Goal: Navigation & Orientation: Understand site structure

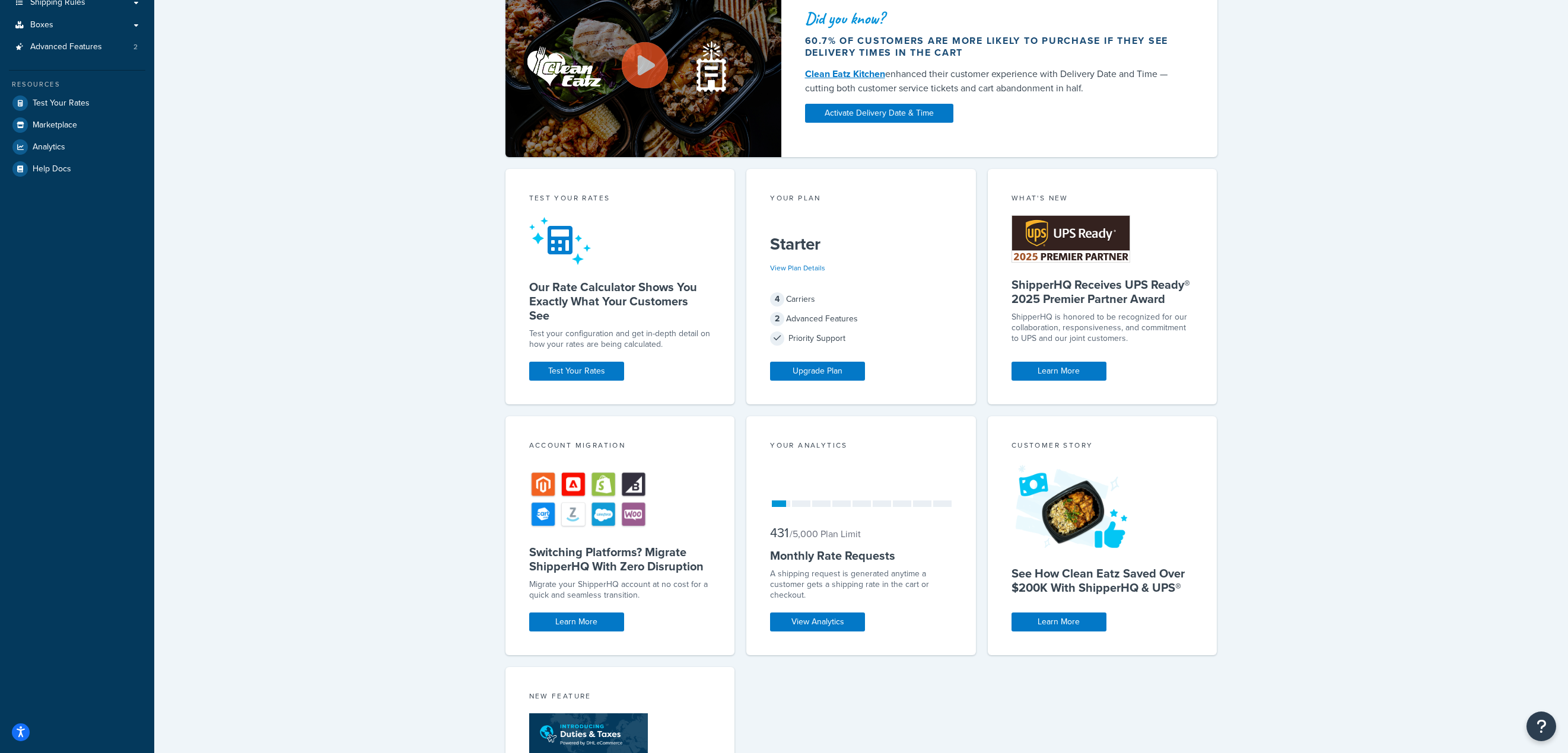
scroll to position [83, 0]
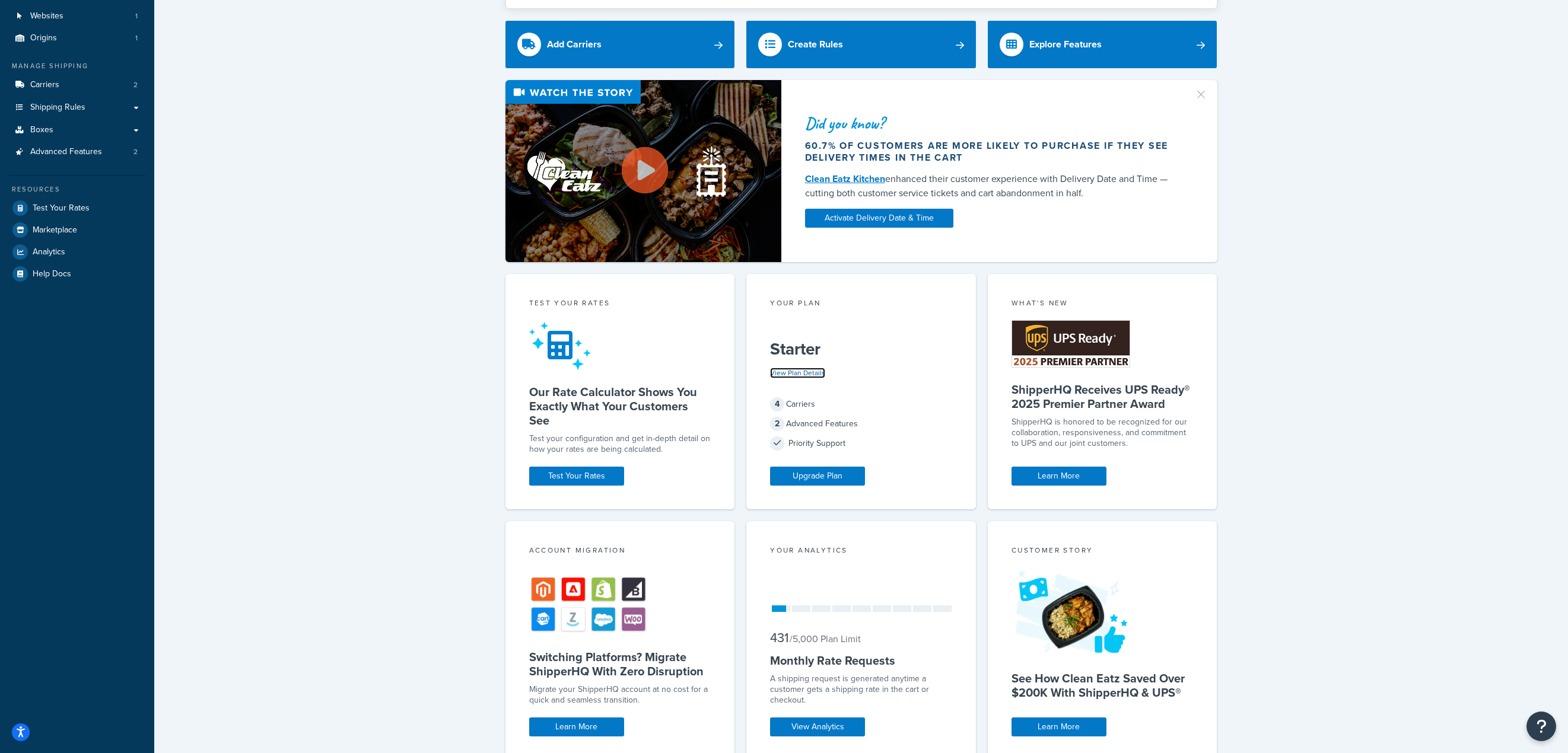
click at [794, 371] on link "View Plan Details" at bounding box center [798, 373] width 55 height 11
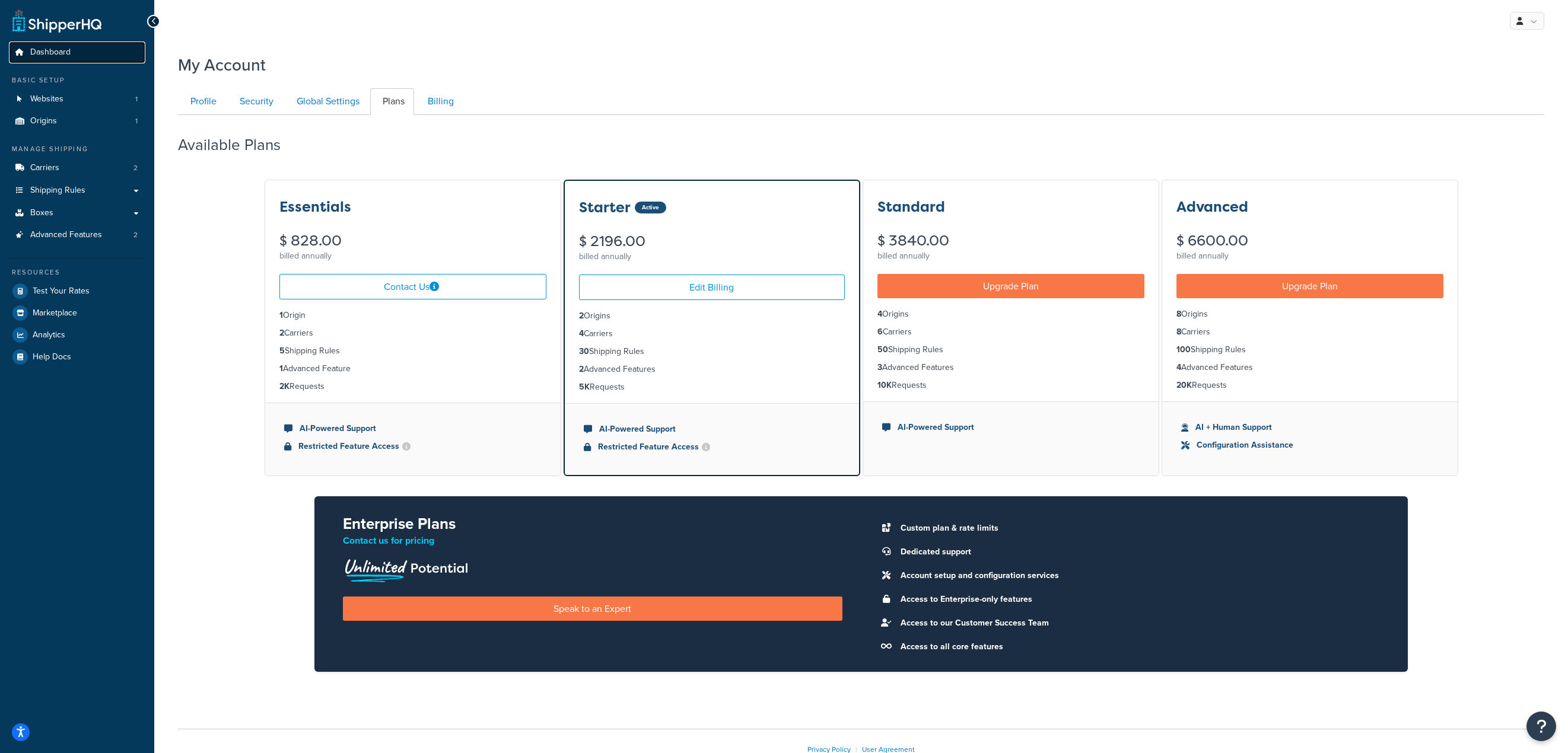
click at [37, 53] on span "Dashboard" at bounding box center [51, 52] width 40 height 10
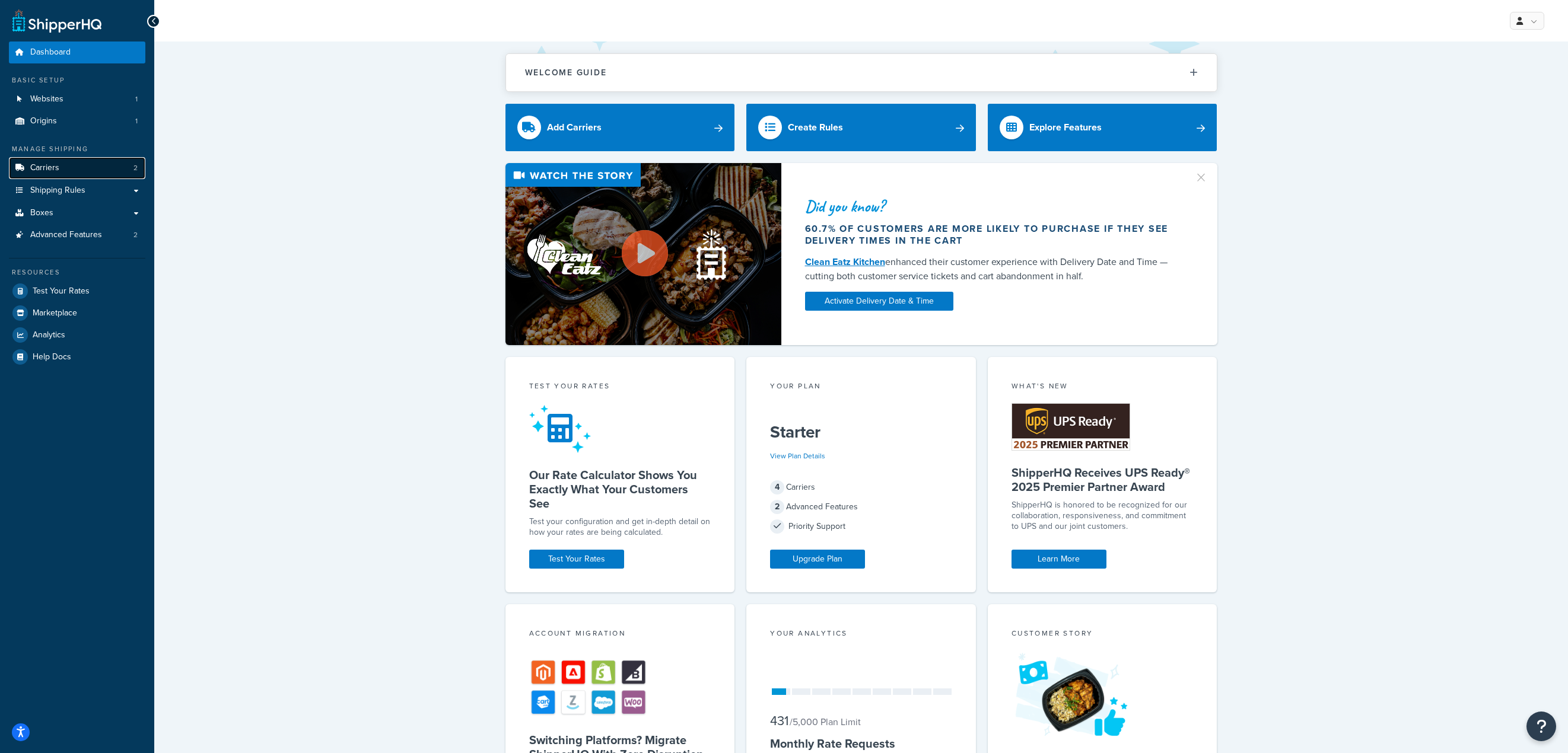
click at [62, 169] on link "Carriers 2" at bounding box center [77, 168] width 136 height 22
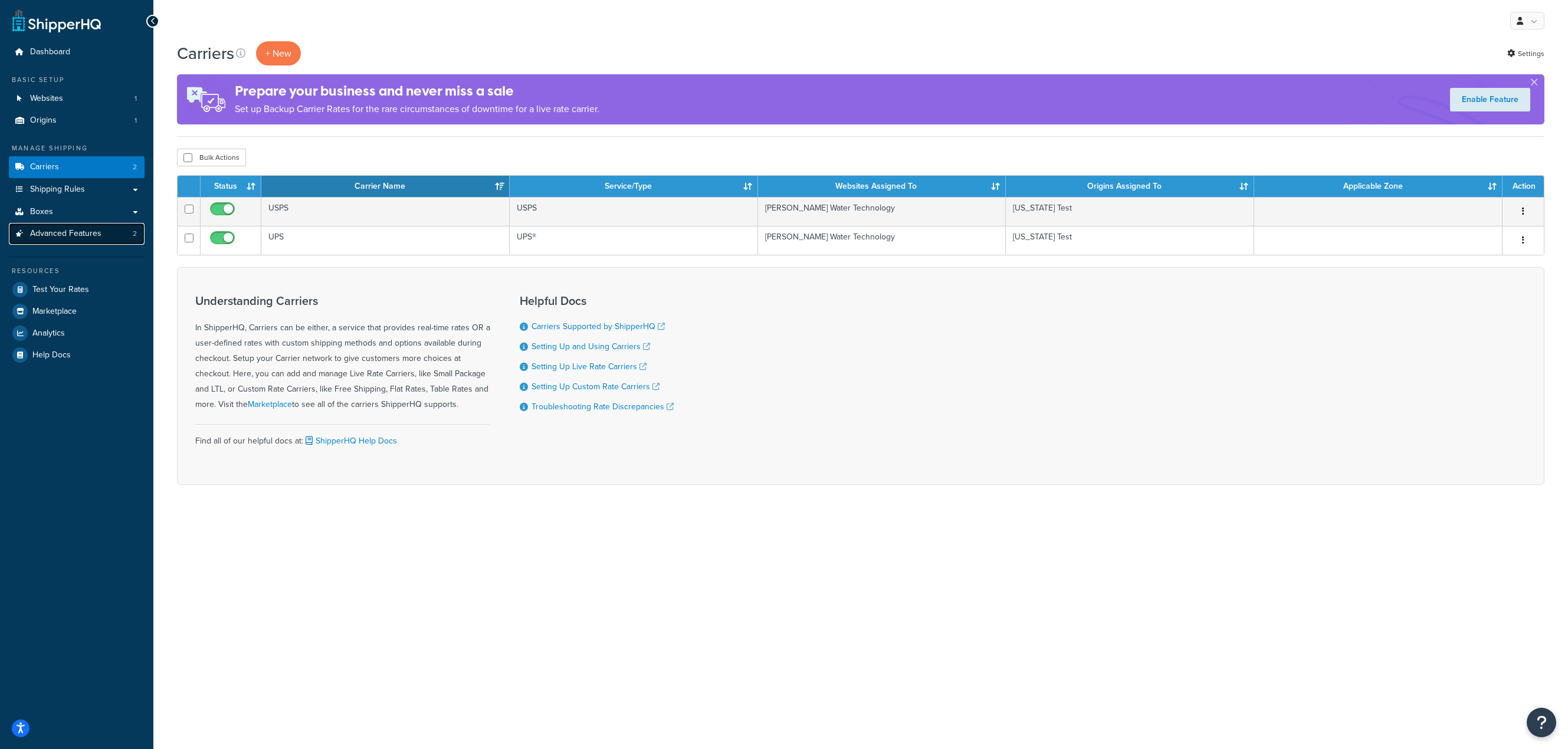
click at [78, 231] on span "Advanced Features" at bounding box center [66, 233] width 71 height 10
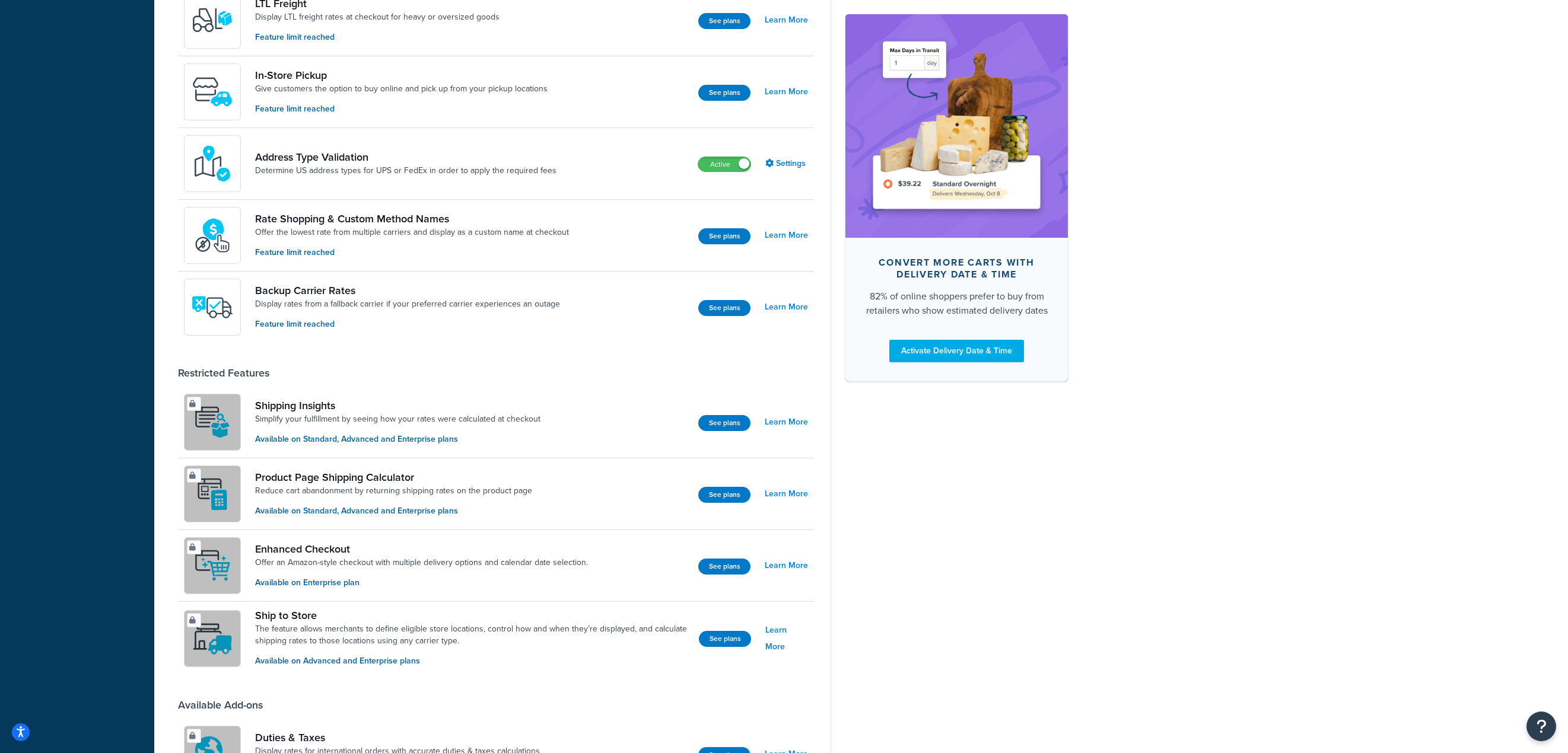
scroll to position [512, 0]
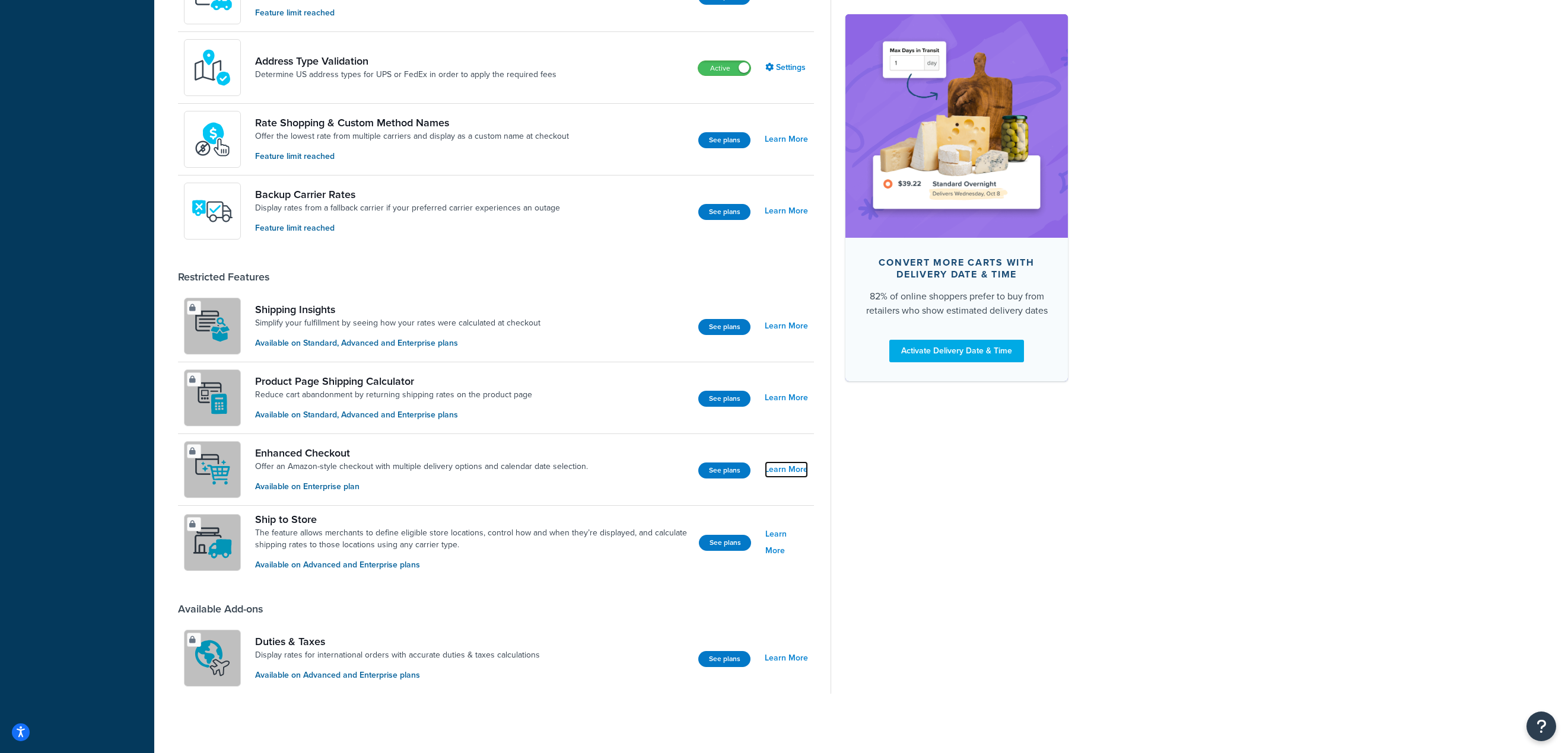
click at [774, 470] on link "Learn More" at bounding box center [786, 469] width 43 height 17
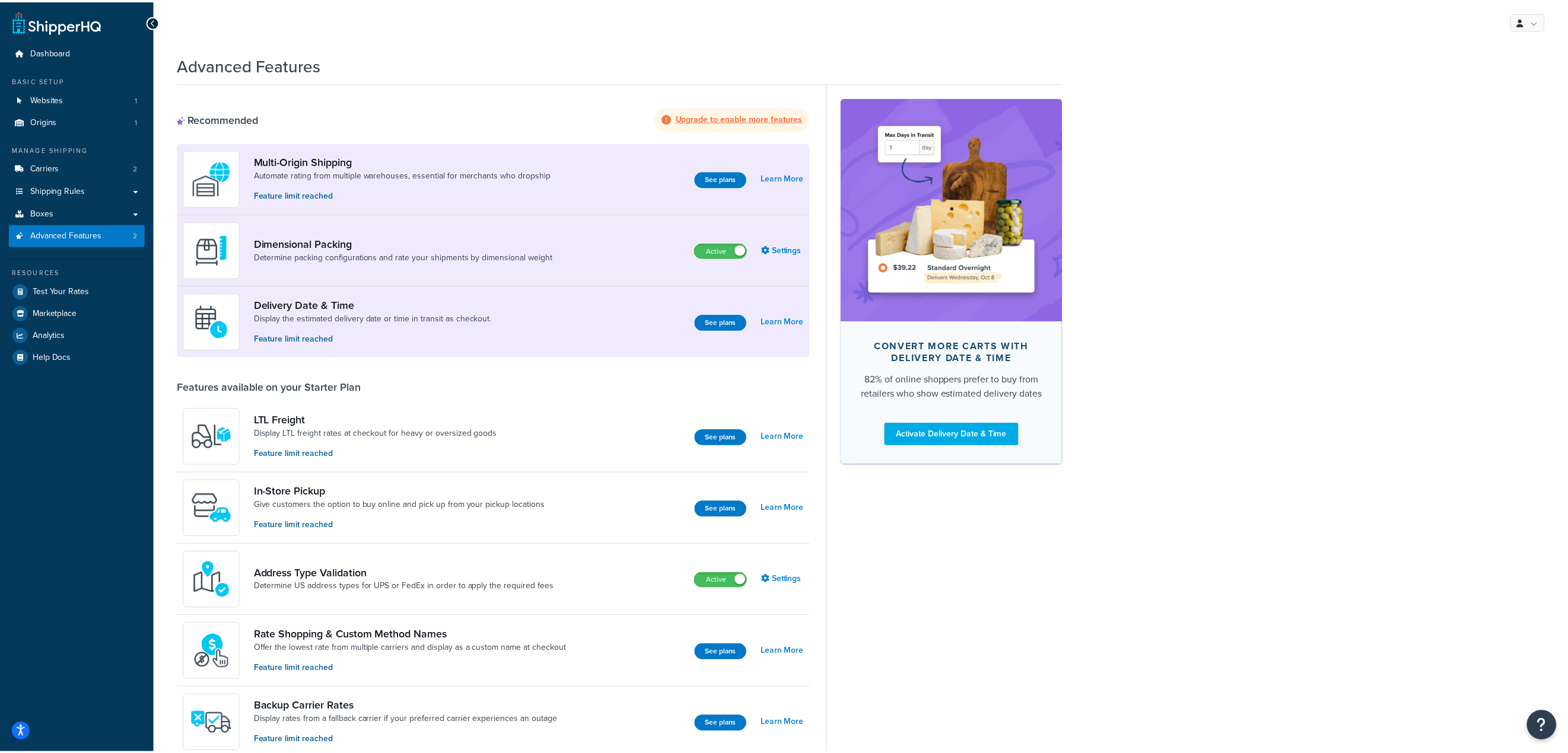
scroll to position [512, 0]
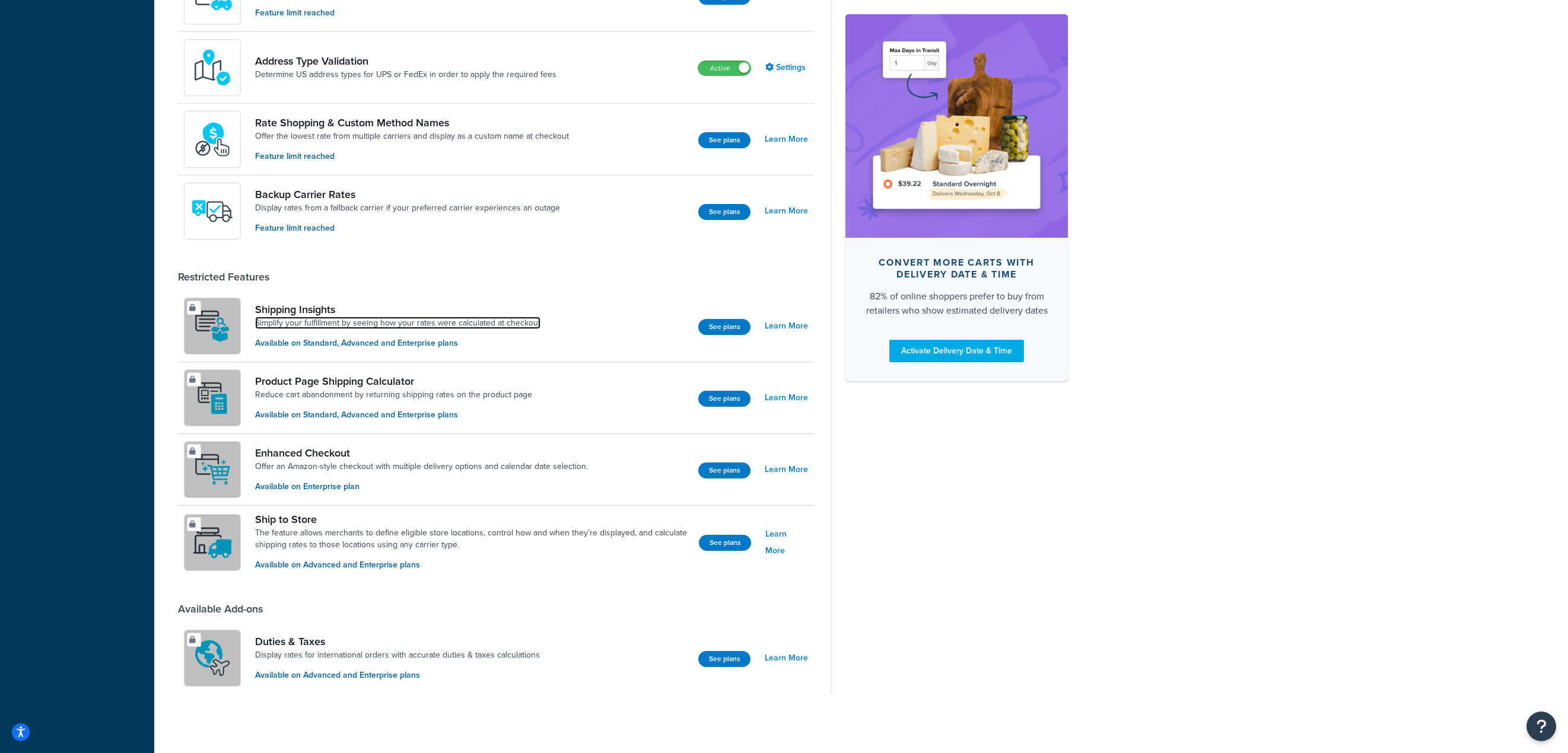
drag, startPoint x: 426, startPoint y: 328, endPoint x: 426, endPoint y: 303, distance: 25.0
drag, startPoint x: 426, startPoint y: 303, endPoint x: 162, endPoint y: 526, distance: 345.6
click at [162, 526] on div "Advanced Features Recommended Upgrade to enable more features Multi-Origin Ship…" at bounding box center [861, 129] width 1414 height 1188
click at [791, 394] on link "Learn More" at bounding box center [786, 398] width 43 height 17
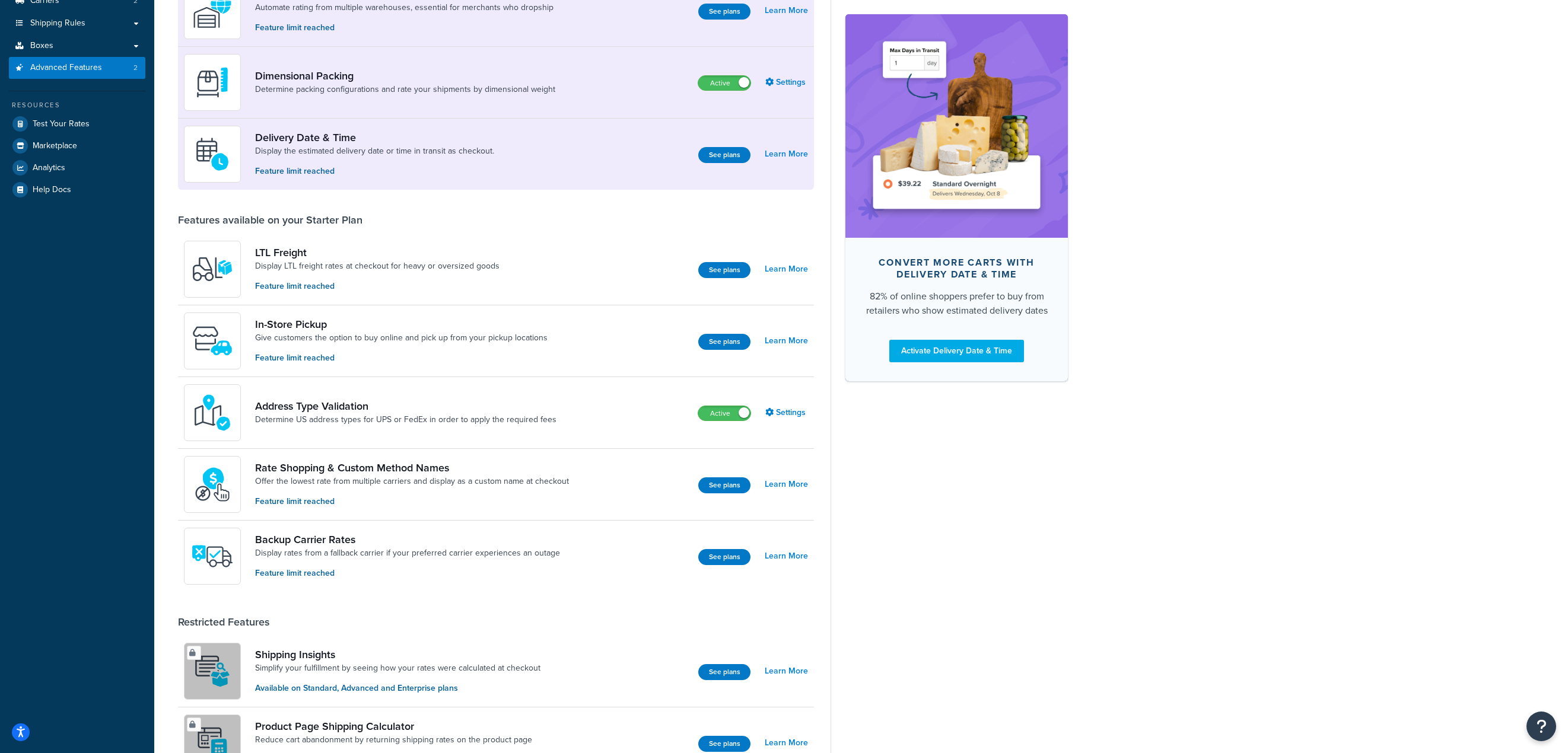
scroll to position [156, 0]
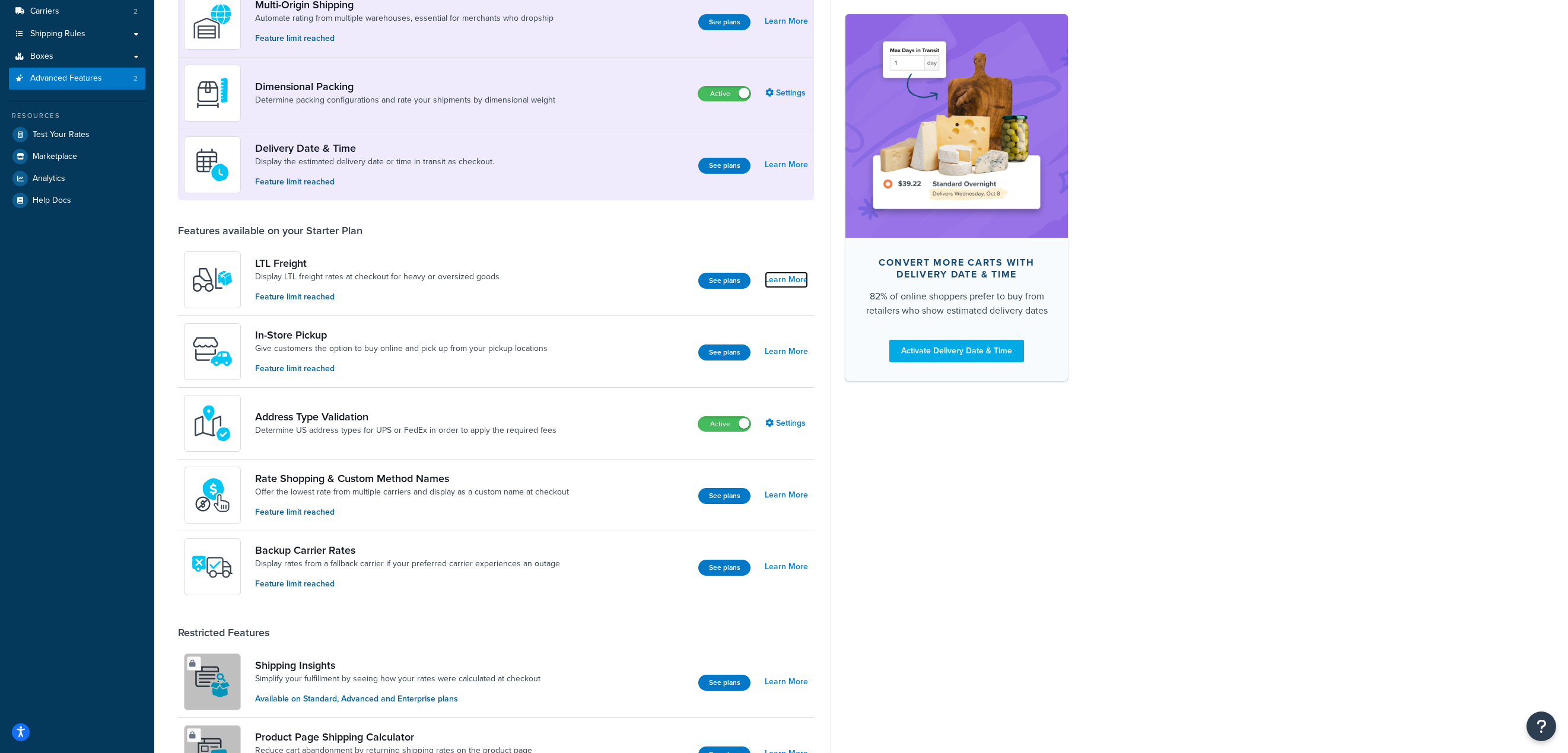
click at [797, 280] on link "Learn More" at bounding box center [786, 280] width 43 height 17
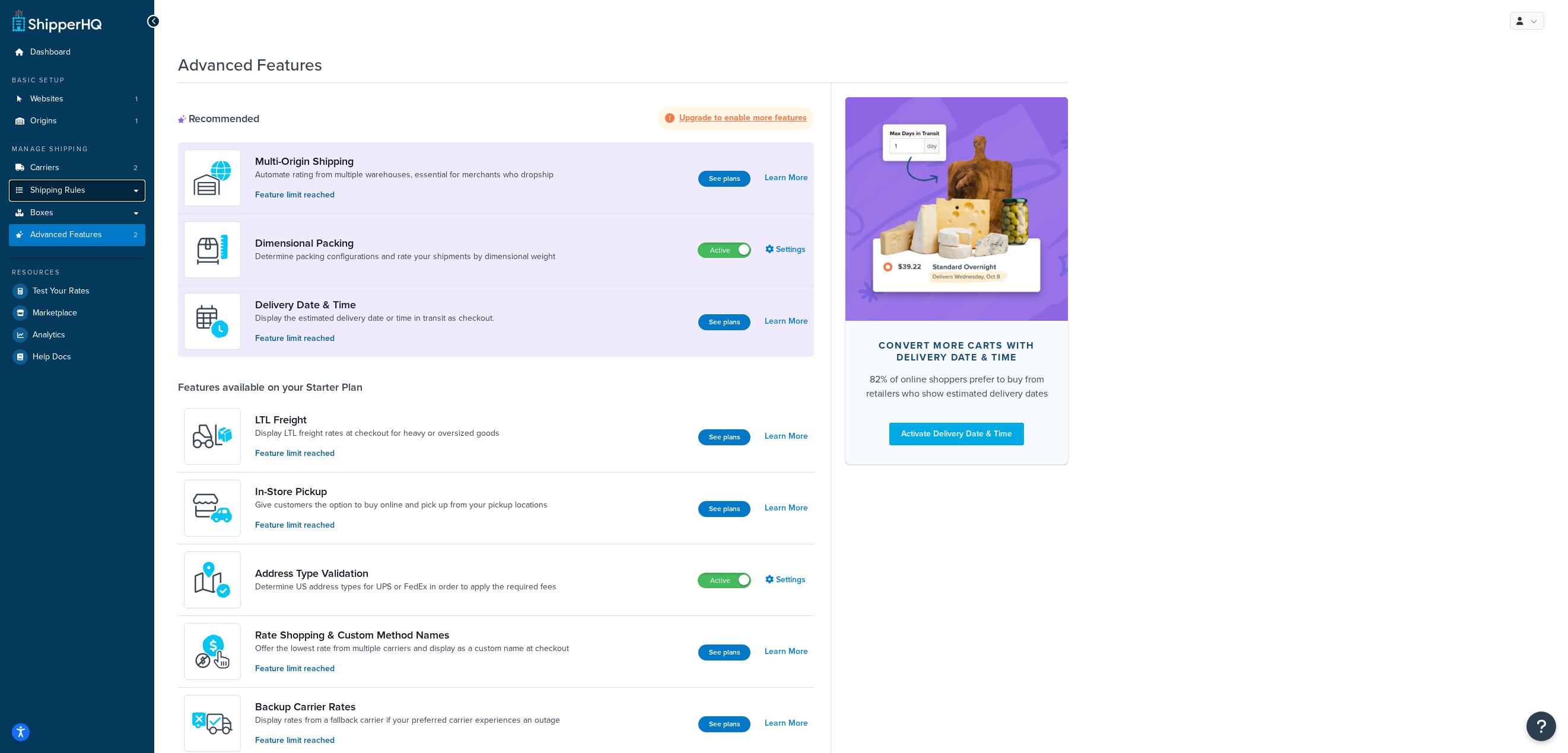
click at [66, 192] on span "Shipping Rules" at bounding box center [58, 190] width 55 height 10
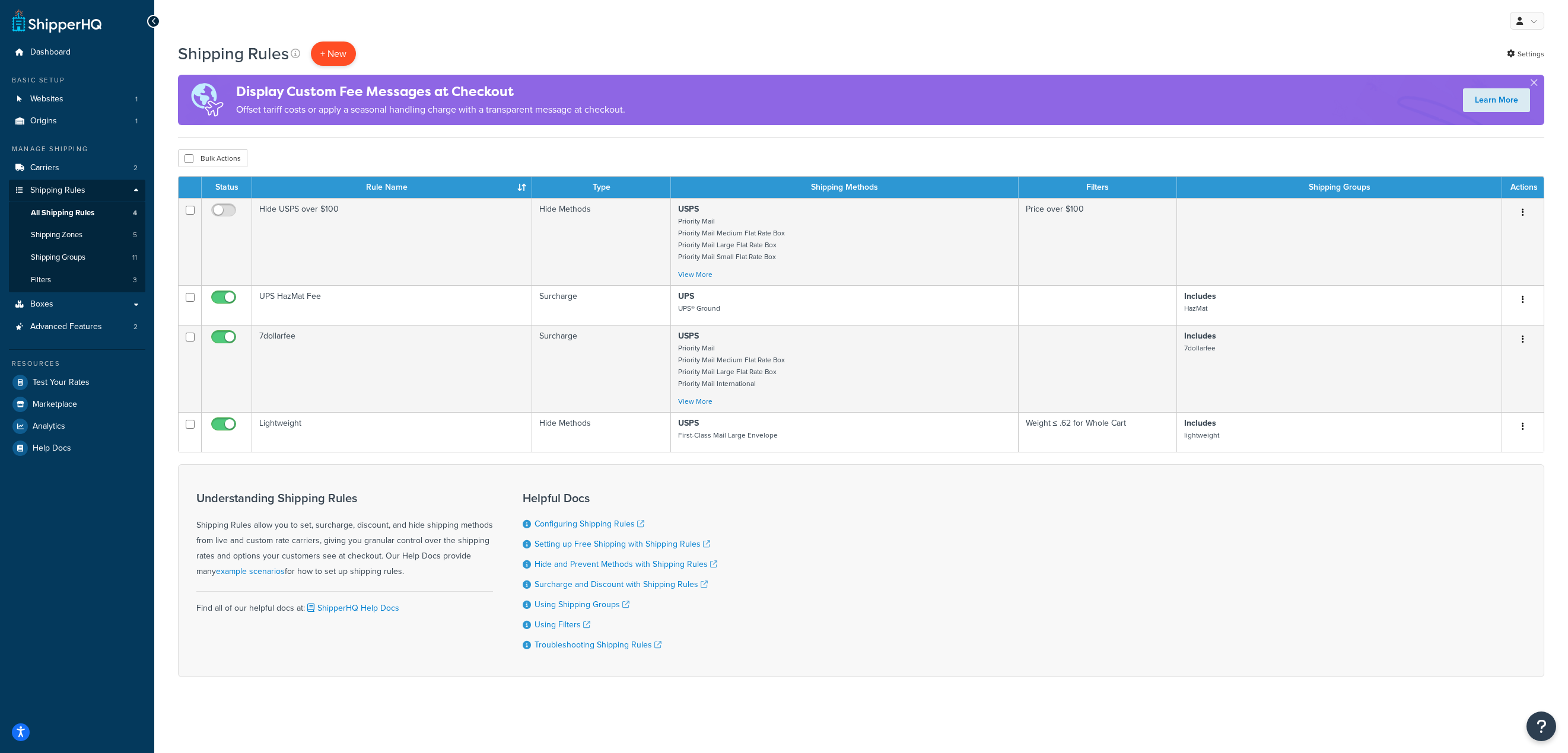
click at [328, 57] on p "+ New" at bounding box center [333, 54] width 45 height 24
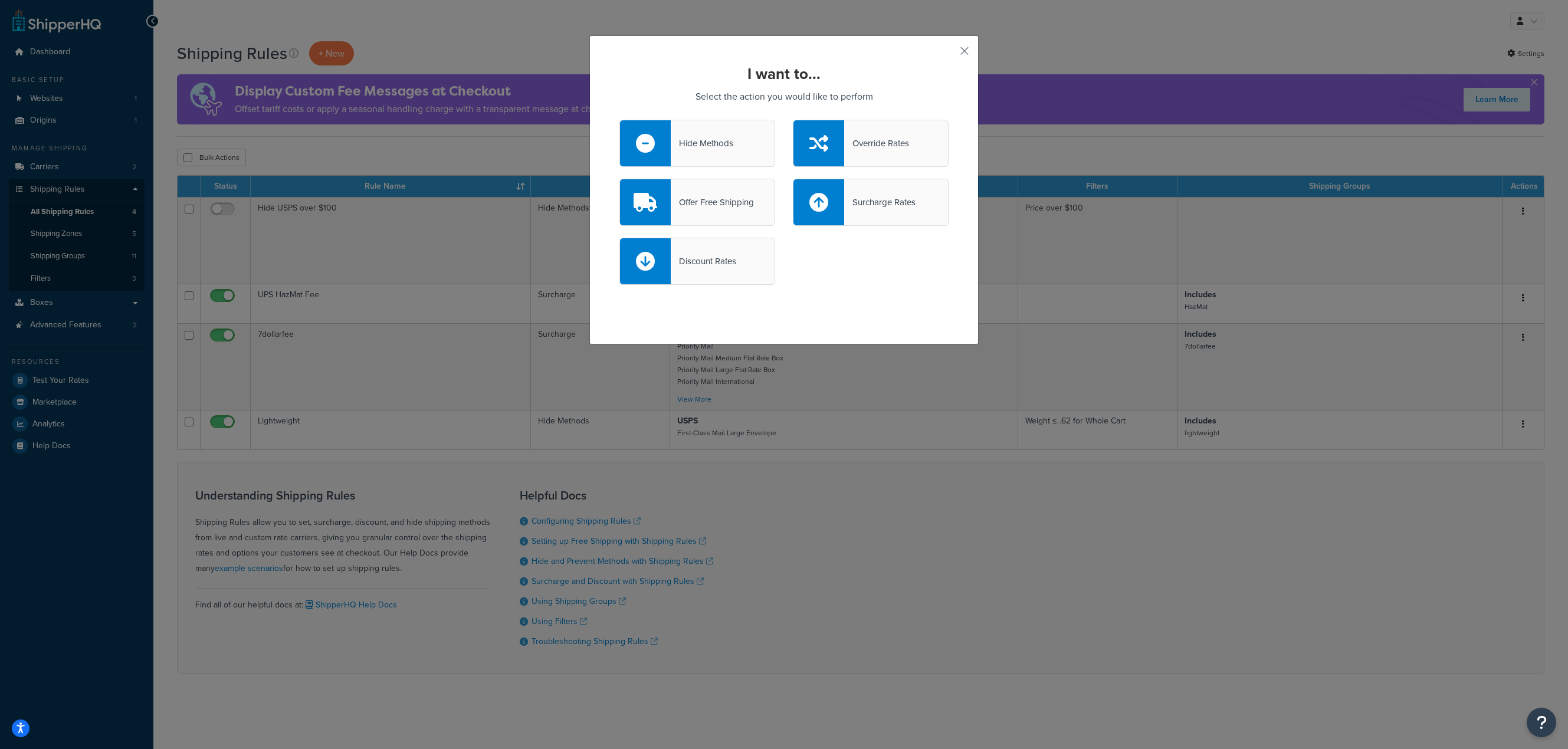
click at [1070, 32] on div "I want to... Select the action you would like to perform Hide Methods Override …" at bounding box center [784, 374] width 1568 height 749
click at [948, 56] on button "button" at bounding box center [947, 55] width 3 height 3
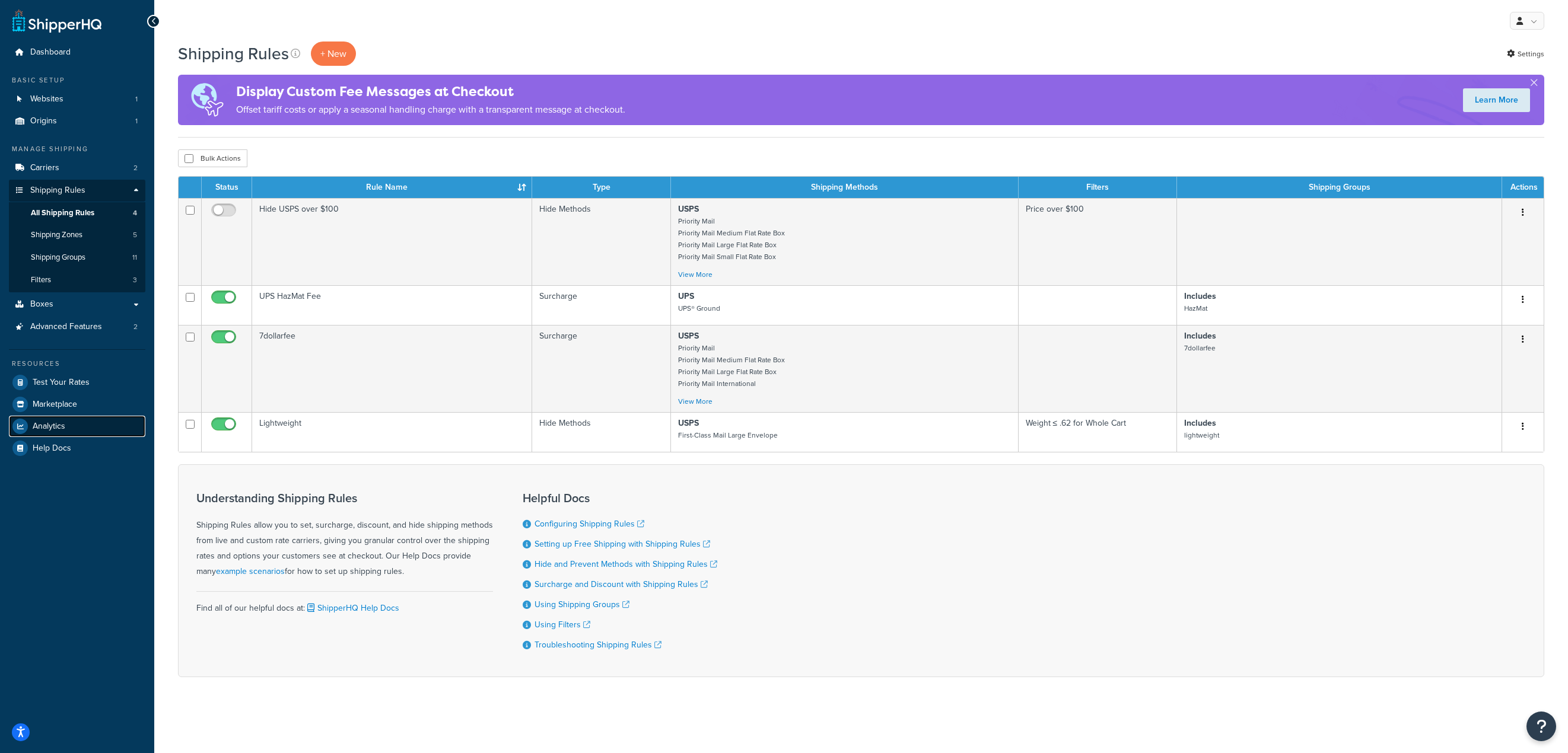
click at [47, 432] on link "Analytics" at bounding box center [77, 427] width 136 height 22
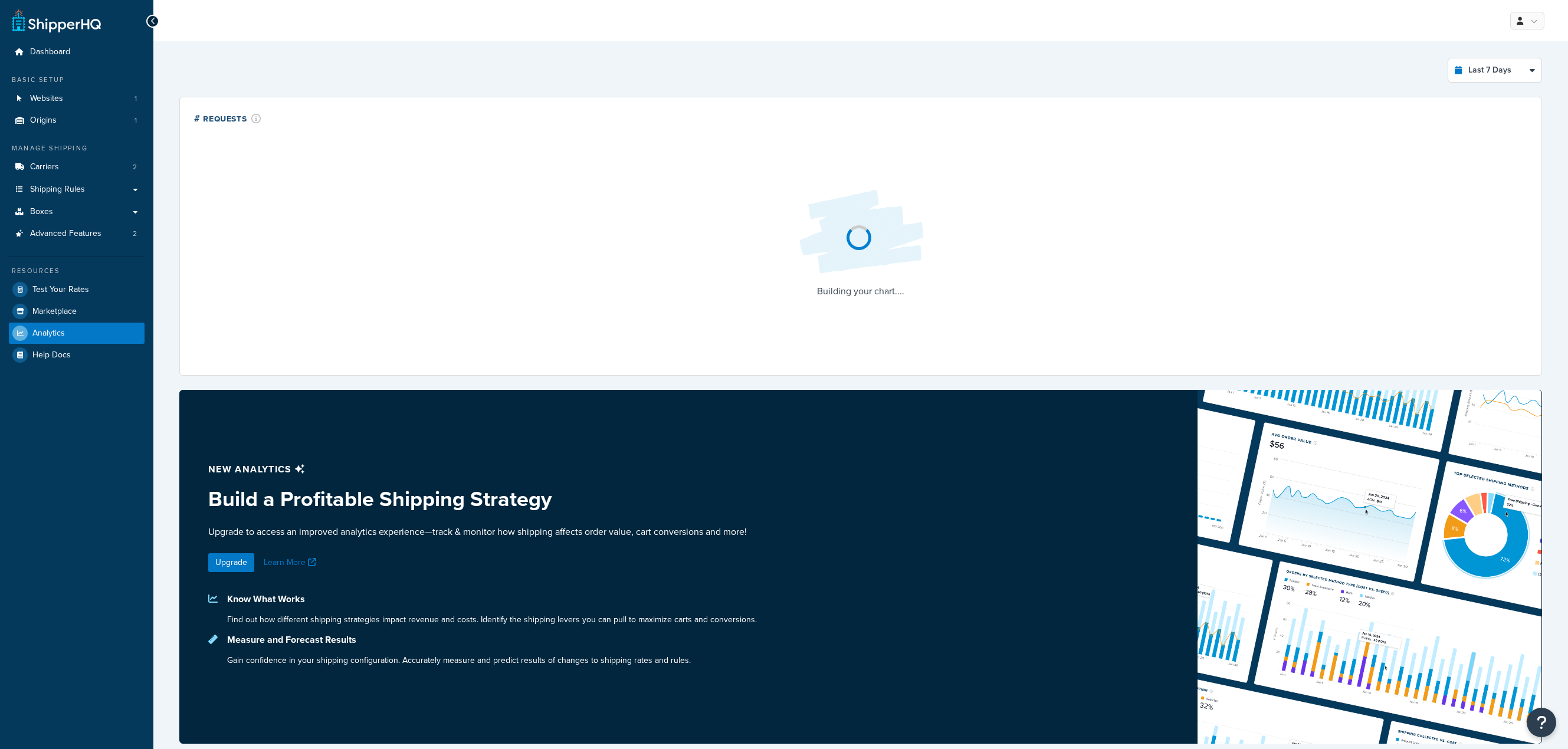
select select "last_7_days"
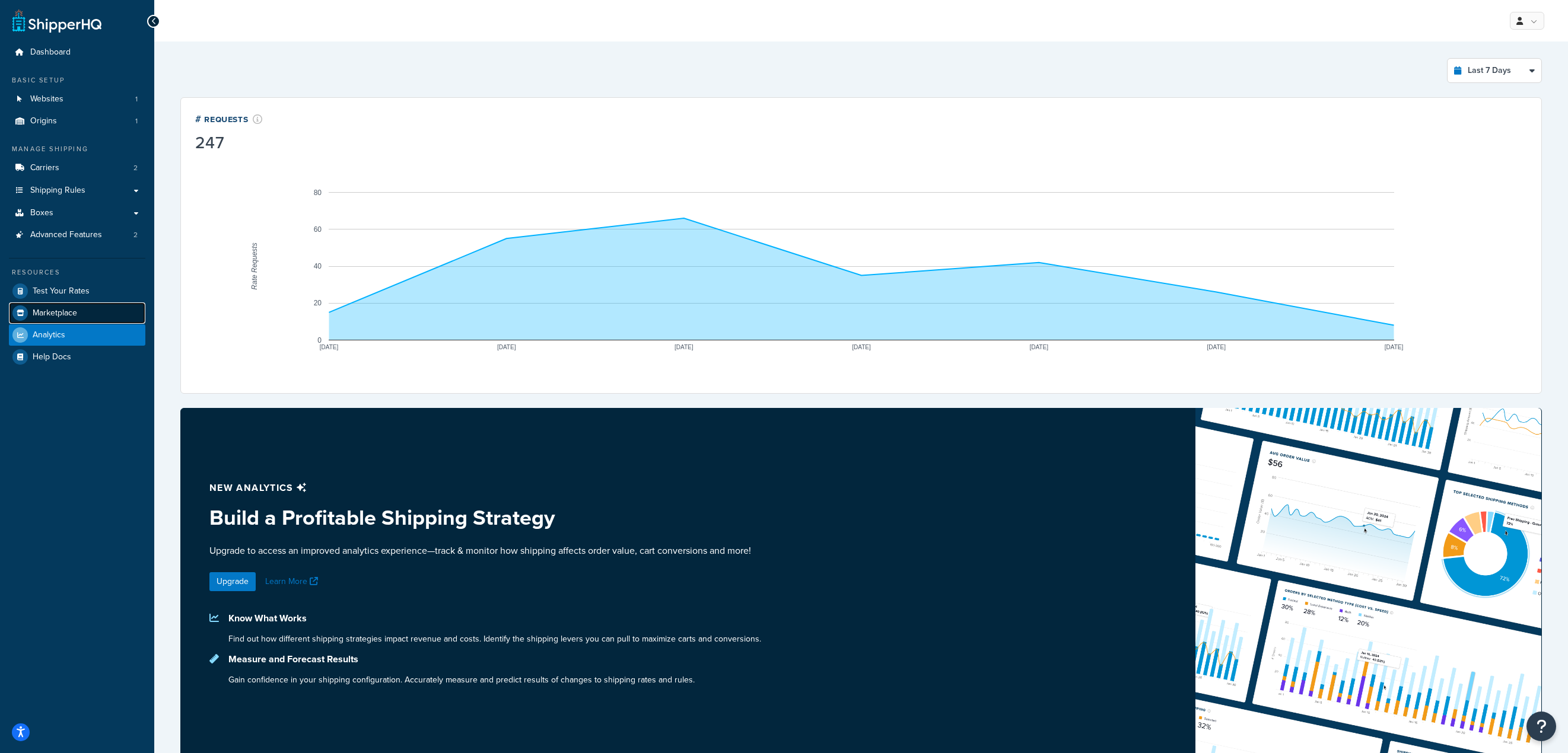
click at [48, 315] on span "Marketplace" at bounding box center [55, 313] width 45 height 10
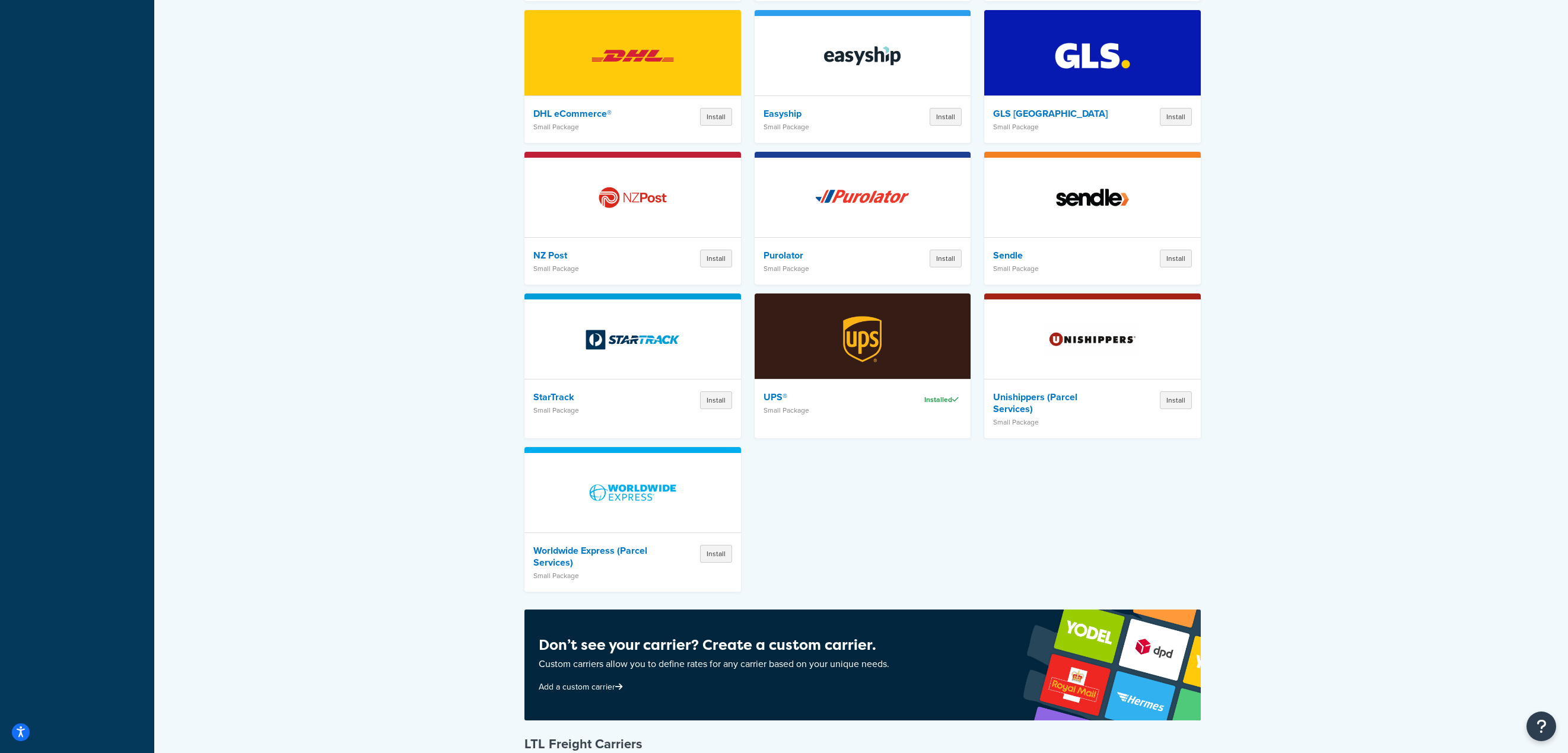
scroll to position [1067, 0]
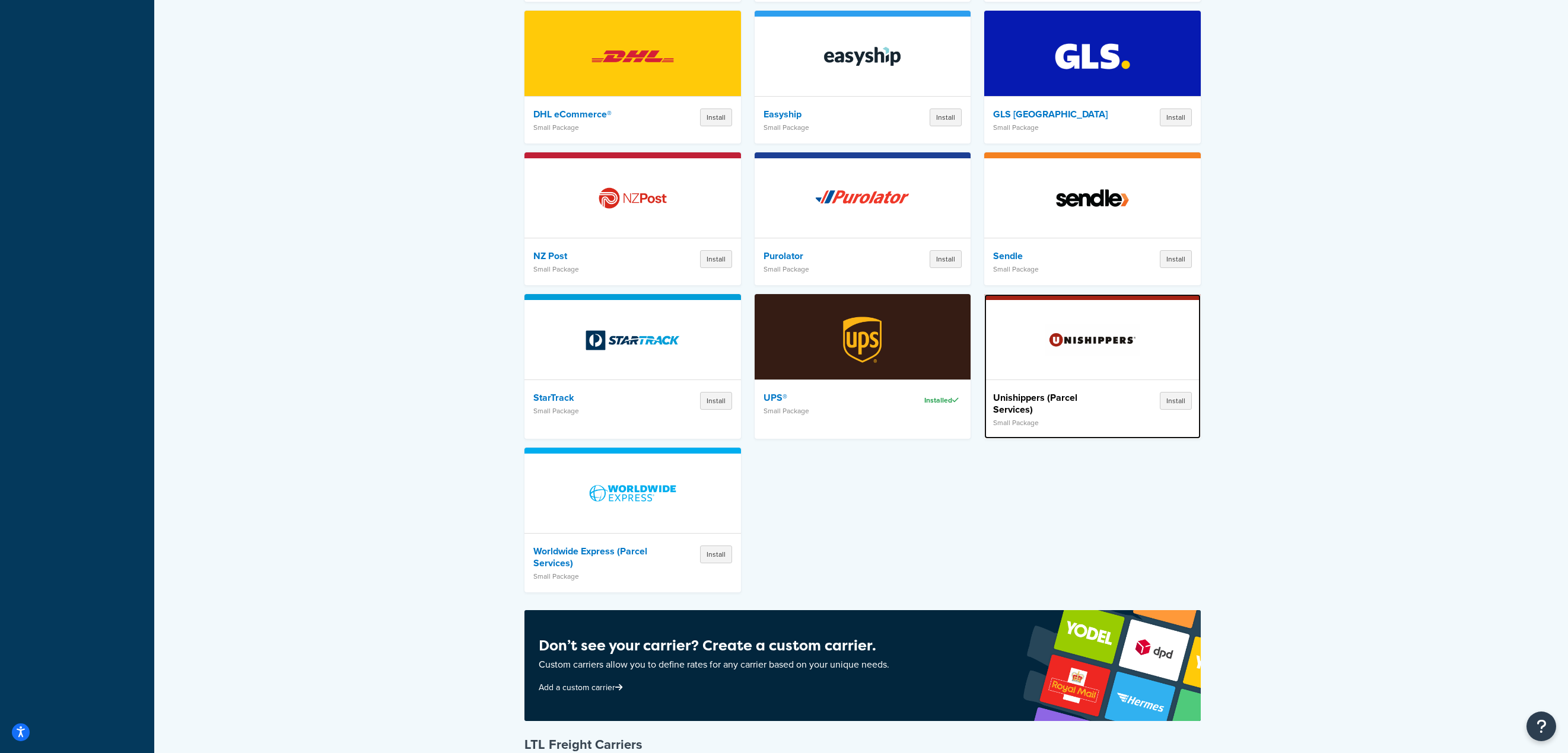
click at [1076, 392] on h4 "Unishippers (Parcel Services)" at bounding box center [1054, 403] width 123 height 24
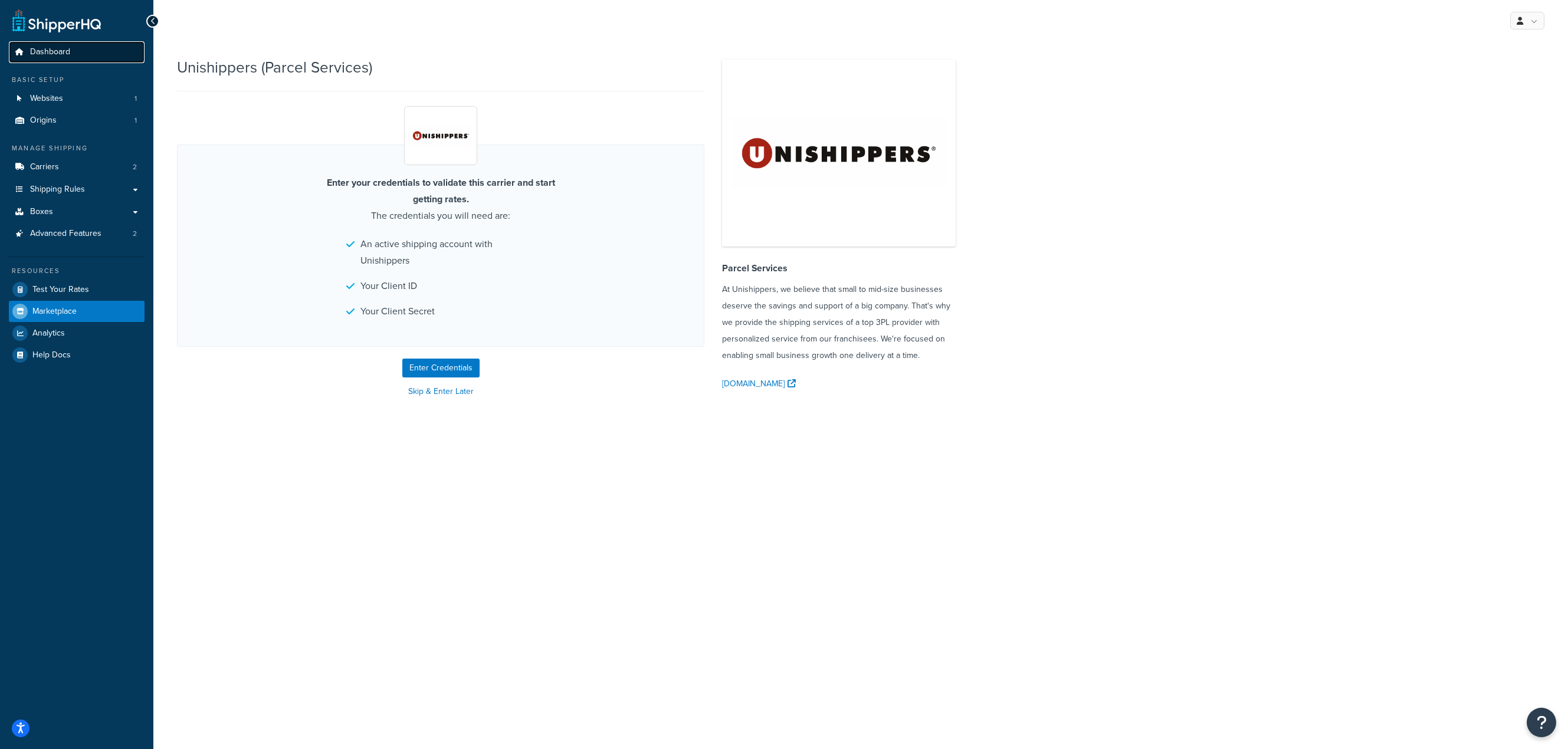
click at [43, 52] on span "Dashboard" at bounding box center [50, 52] width 40 height 10
